Goal: Task Accomplishment & Management: Manage account settings

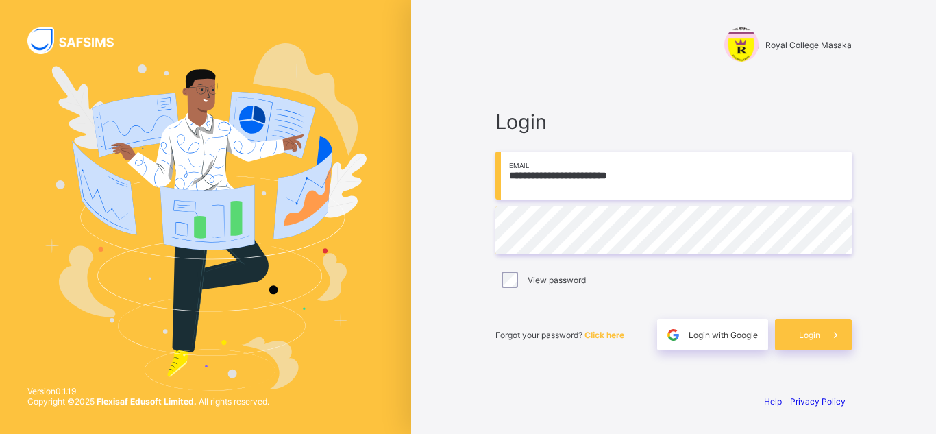
click at [598, 336] on span "Click here" at bounding box center [605, 335] width 40 height 10
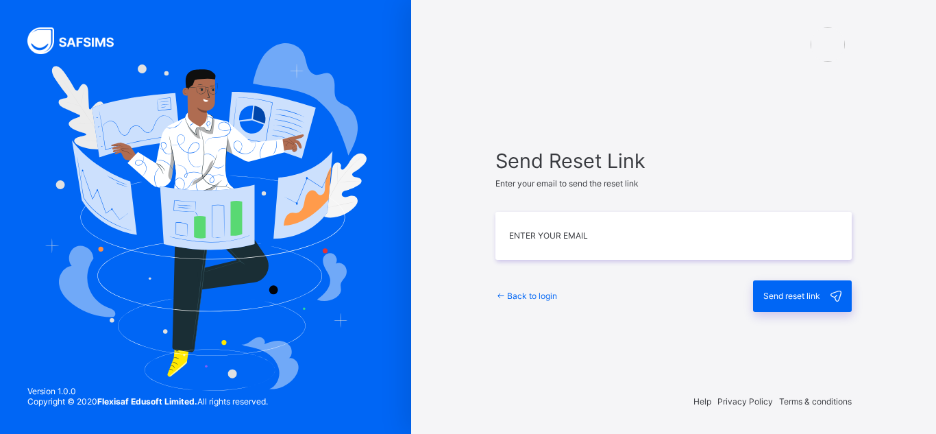
type input "**********"
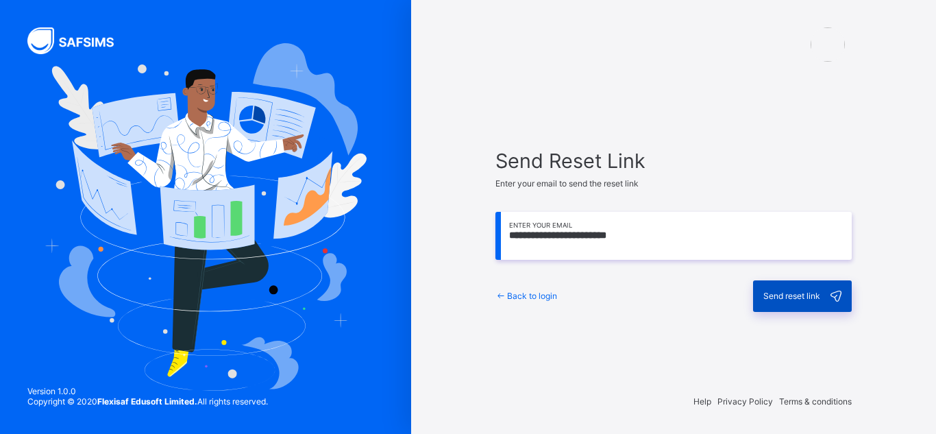
click at [790, 295] on span "Send reset link" at bounding box center [792, 296] width 57 height 10
